Goal: Navigation & Orientation: Find specific page/section

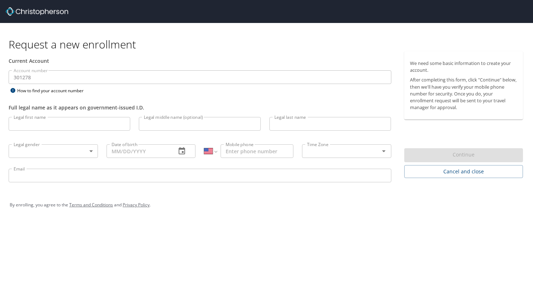
select select "US"
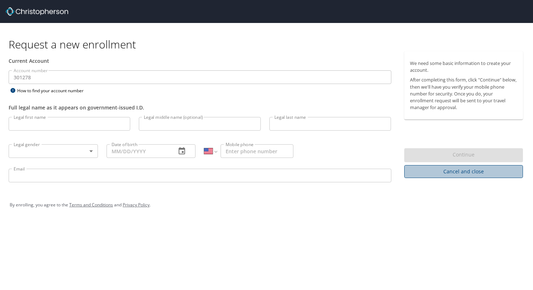
click at [461, 171] on span "Cancel and close" at bounding box center [464, 171] width 108 height 9
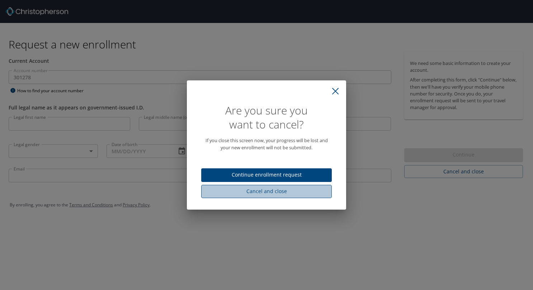
click at [293, 188] on span "Cancel and close" at bounding box center [266, 191] width 119 height 9
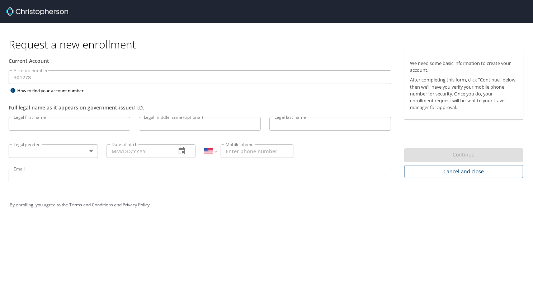
click at [26, 9] on img at bounding box center [37, 11] width 62 height 9
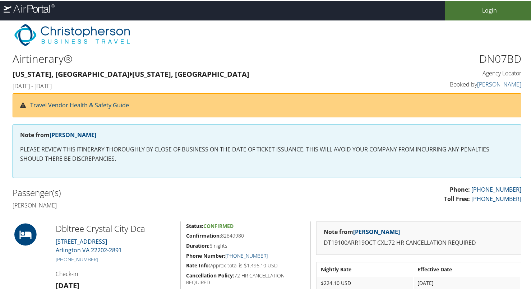
click at [477, 8] on link "Login" at bounding box center [488, 10] width 89 height 20
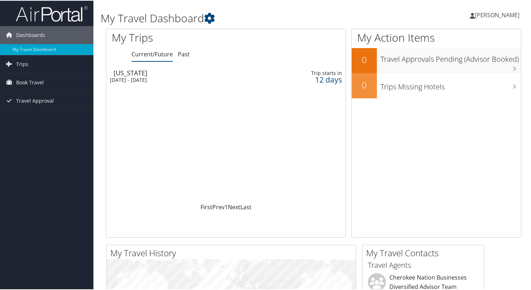
click at [320, 76] on div "12 days" at bounding box center [316, 79] width 52 height 6
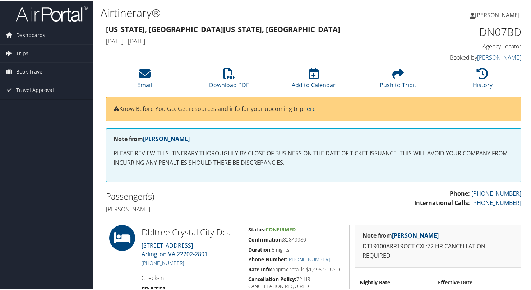
click at [489, 15] on span "[PERSON_NAME]" at bounding box center [497, 14] width 45 height 8
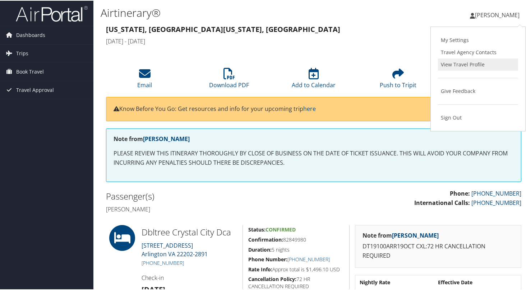
click at [469, 65] on link "View Travel Profile" at bounding box center [478, 64] width 80 height 12
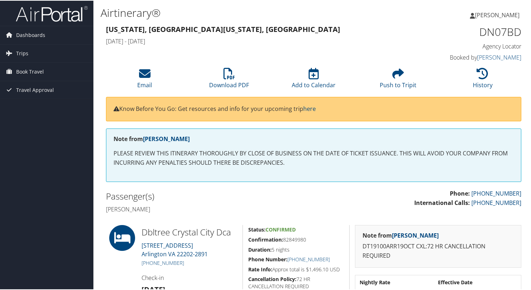
click at [497, 11] on span "[PERSON_NAME]" at bounding box center [497, 14] width 45 height 8
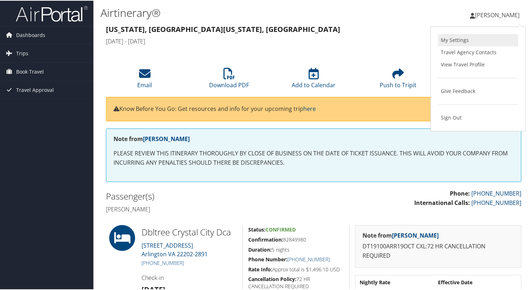
click at [469, 36] on link "My Settings" at bounding box center [478, 39] width 80 height 12
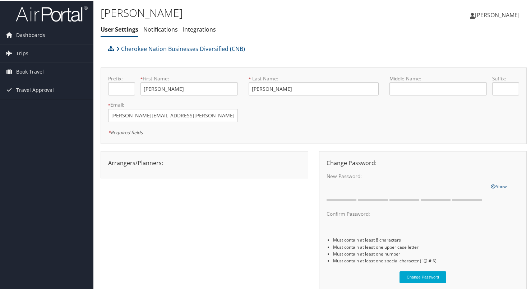
click at [495, 16] on span "[PERSON_NAME]" at bounding box center [497, 14] width 45 height 8
click at [476, 66] on link "View Travel Profile" at bounding box center [478, 64] width 80 height 12
click at [24, 37] on span "Dashboards" at bounding box center [30, 34] width 29 height 18
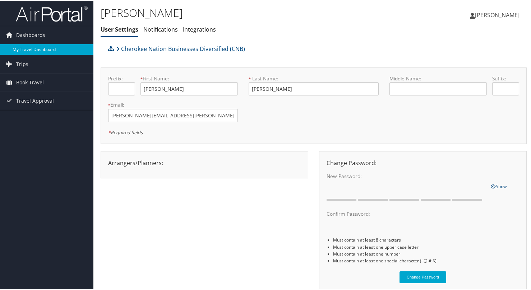
click at [28, 46] on link "My Travel Dashboard" at bounding box center [46, 48] width 93 height 11
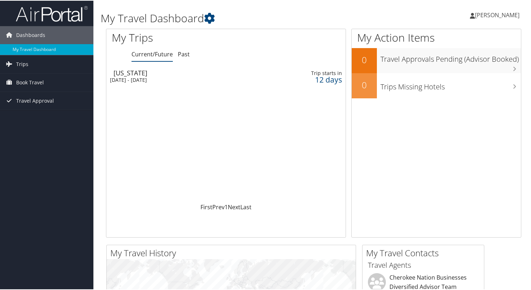
click at [495, 11] on span "[PERSON_NAME]" at bounding box center [497, 14] width 45 height 8
click at [443, 65] on link "View Travel Profile" at bounding box center [478, 64] width 80 height 12
